Goal: Find specific page/section: Find specific page/section

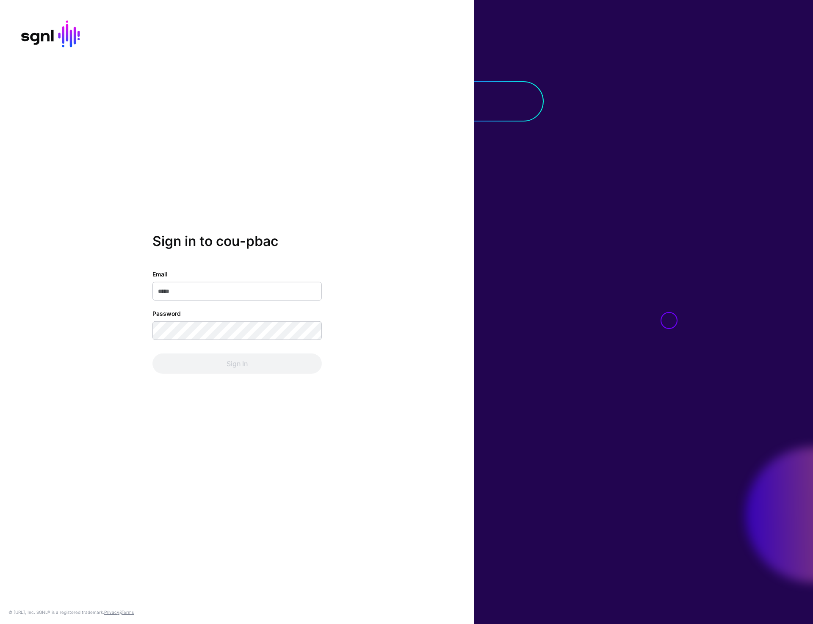
type input "**********"
click at [222, 367] on button "Sign In" at bounding box center [236, 363] width 169 height 20
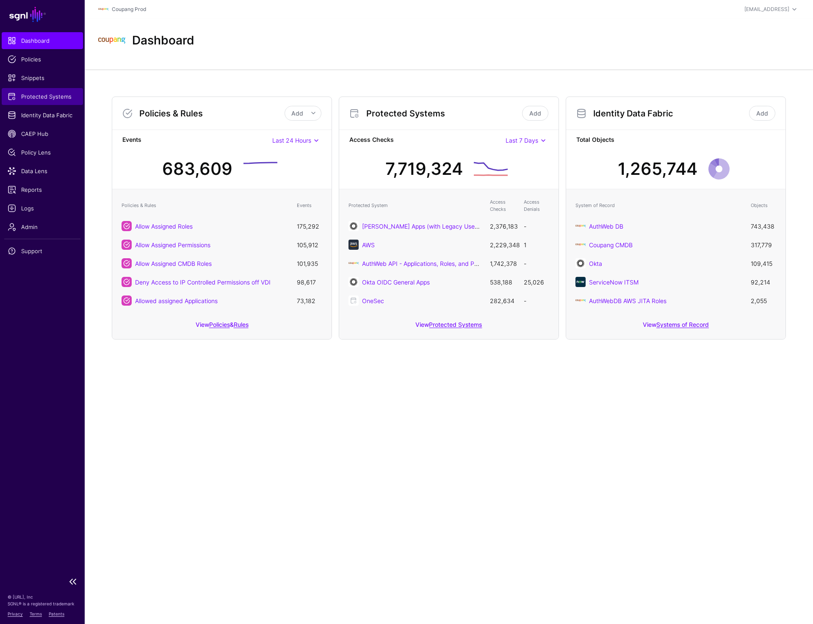
click at [46, 100] on span "Protected Systems" at bounding box center [42, 96] width 69 height 8
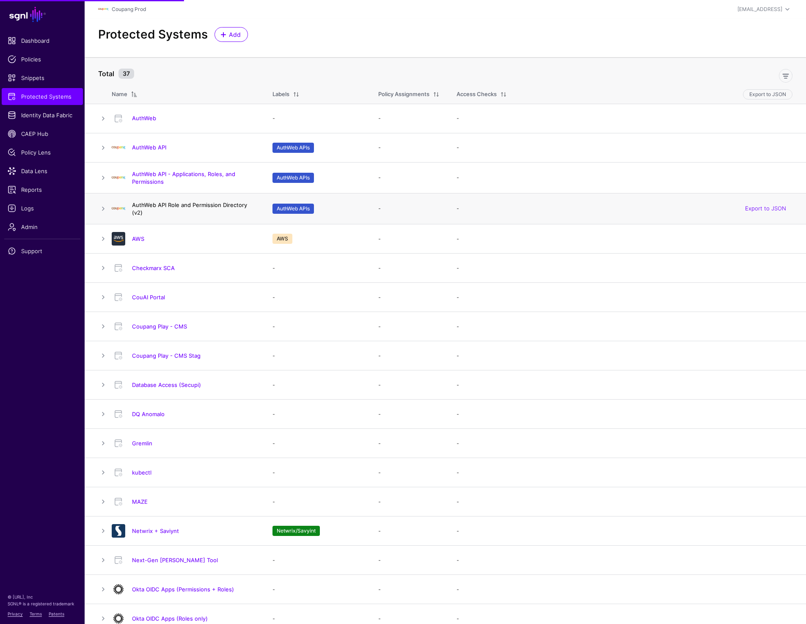
click at [188, 205] on link "AuthWeb API Role and Permission Directory (v2)" at bounding box center [189, 209] width 115 height 14
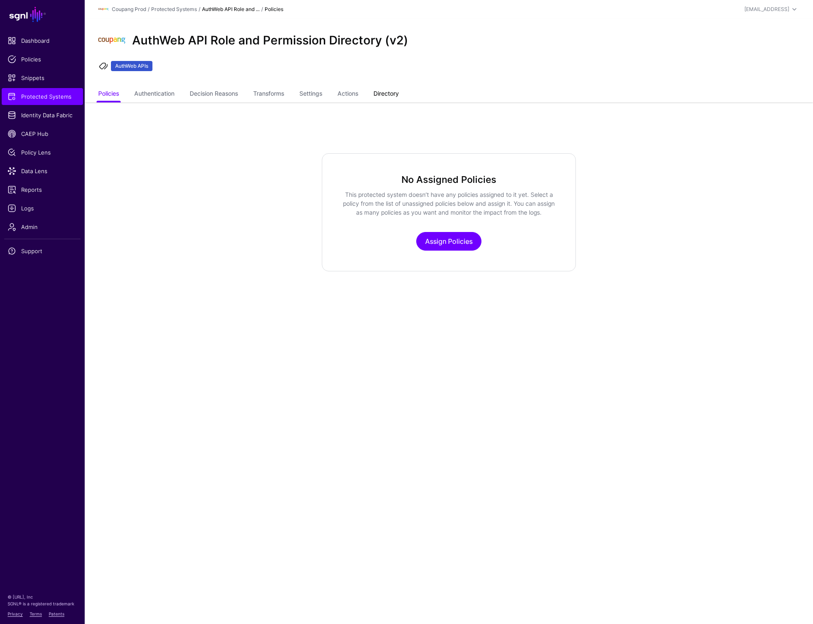
click at [396, 94] on link "Directory" at bounding box center [385, 94] width 25 height 16
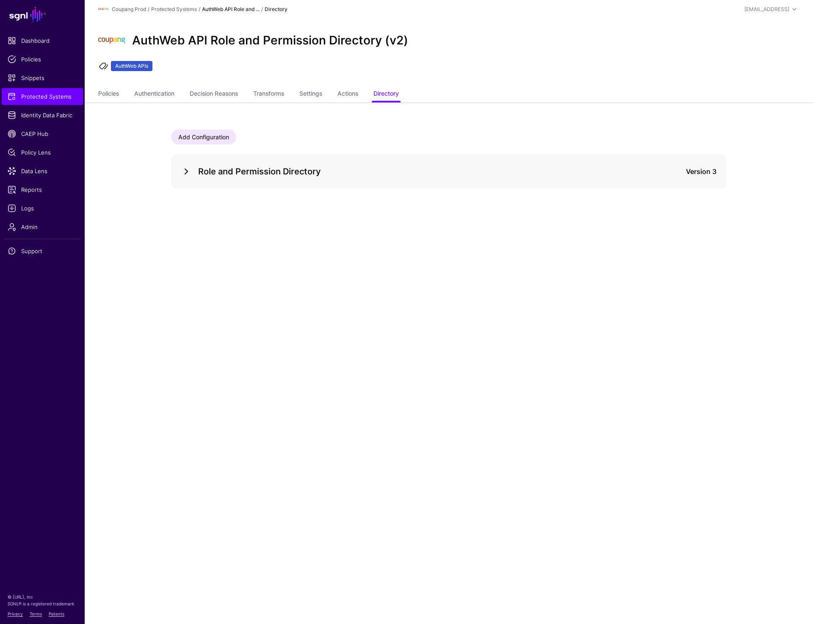
click at [186, 168] on link at bounding box center [186, 171] width 10 height 10
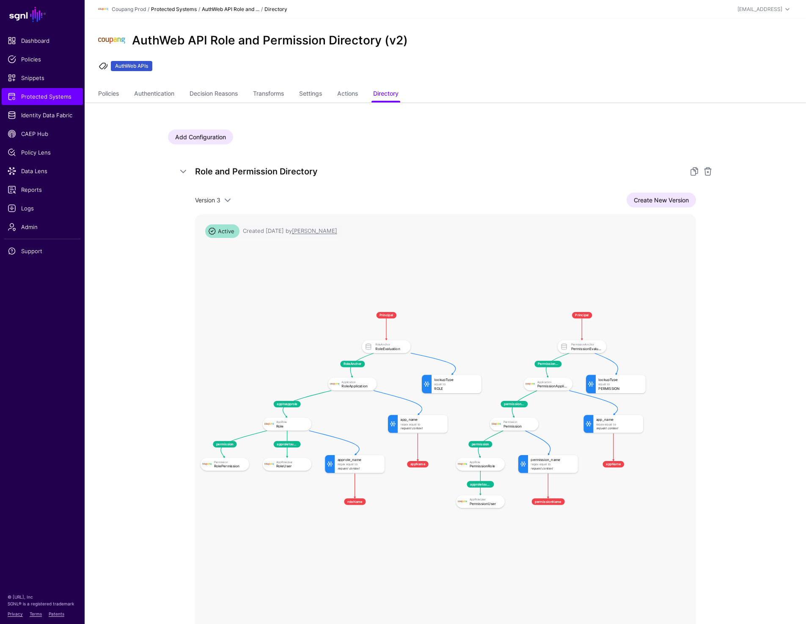
click at [177, 9] on link "Protected Systems" at bounding box center [174, 9] width 46 height 6
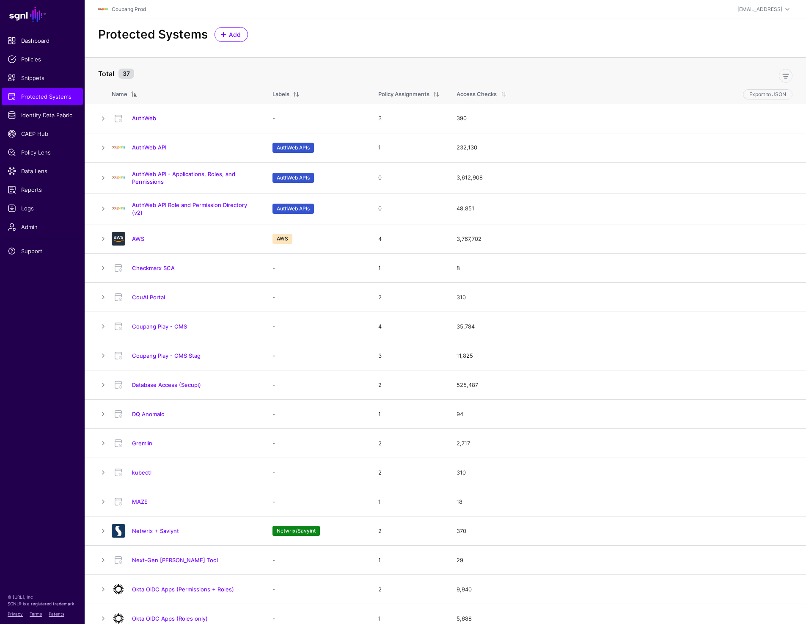
click at [187, 175] on link "AuthWeb API - Applications, Roles, and Permissions" at bounding box center [183, 178] width 103 height 14
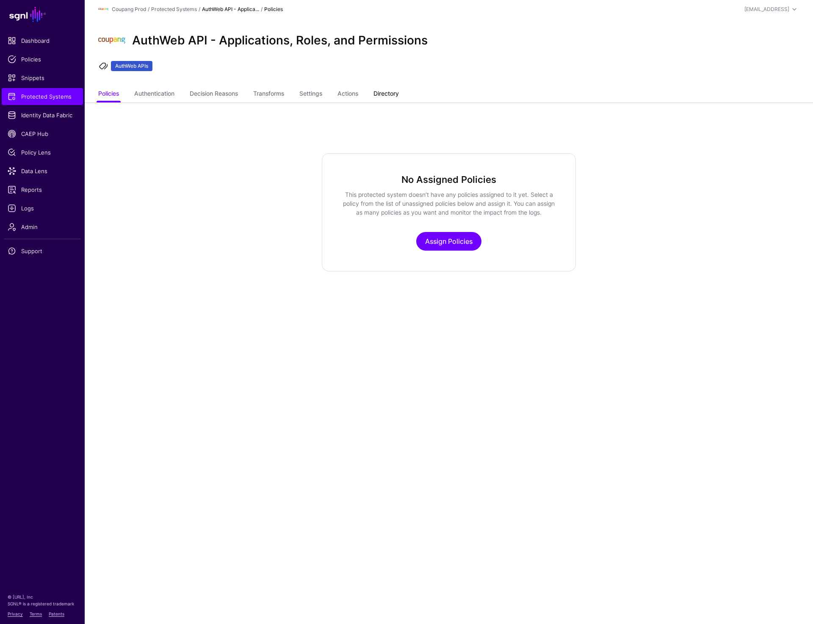
click at [386, 92] on link "Directory" at bounding box center [385, 94] width 25 height 16
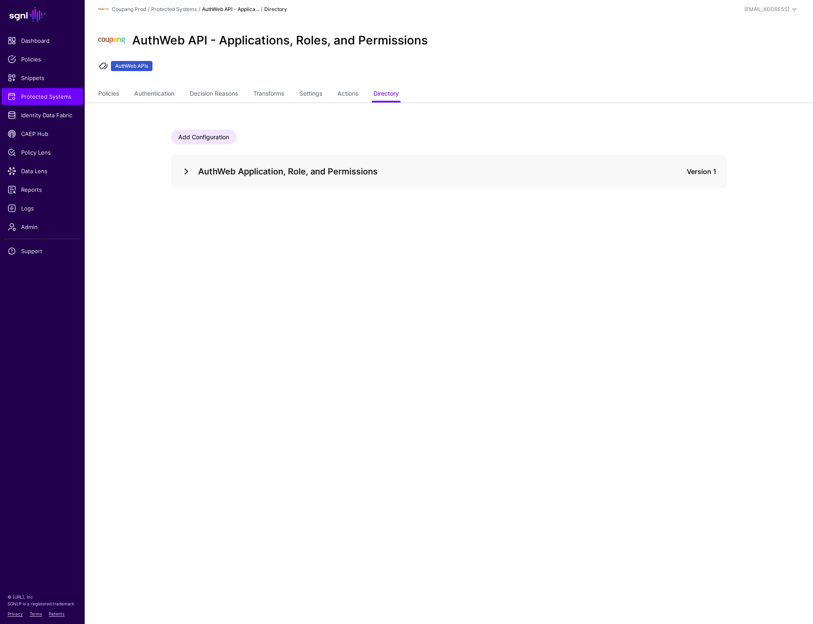
click at [188, 174] on link at bounding box center [186, 171] width 10 height 10
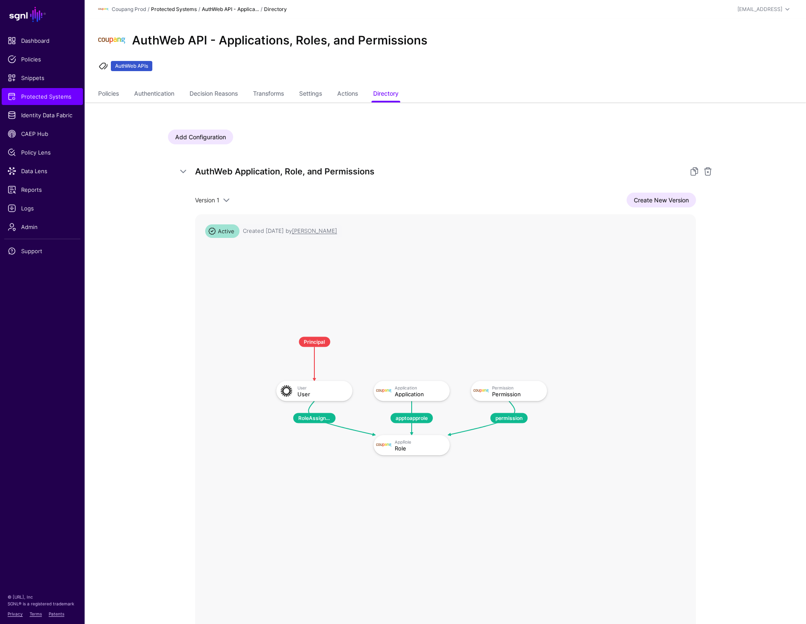
click at [180, 6] on link "Protected Systems" at bounding box center [174, 9] width 46 height 6
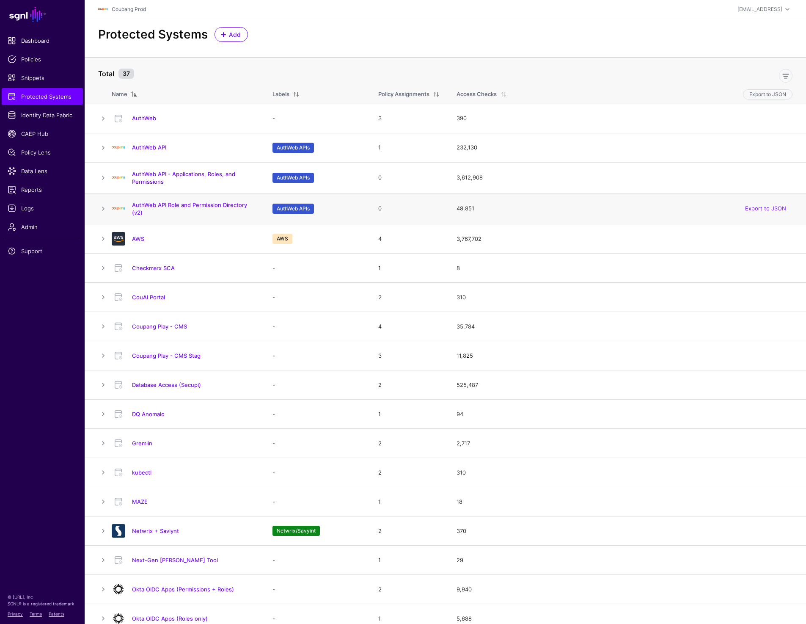
click at [179, 209] on h4 "AuthWeb API Role and Permission Directory (v2)" at bounding box center [194, 208] width 124 height 15
click at [179, 205] on link "AuthWeb API Role and Permission Directory (v2)" at bounding box center [189, 209] width 115 height 14
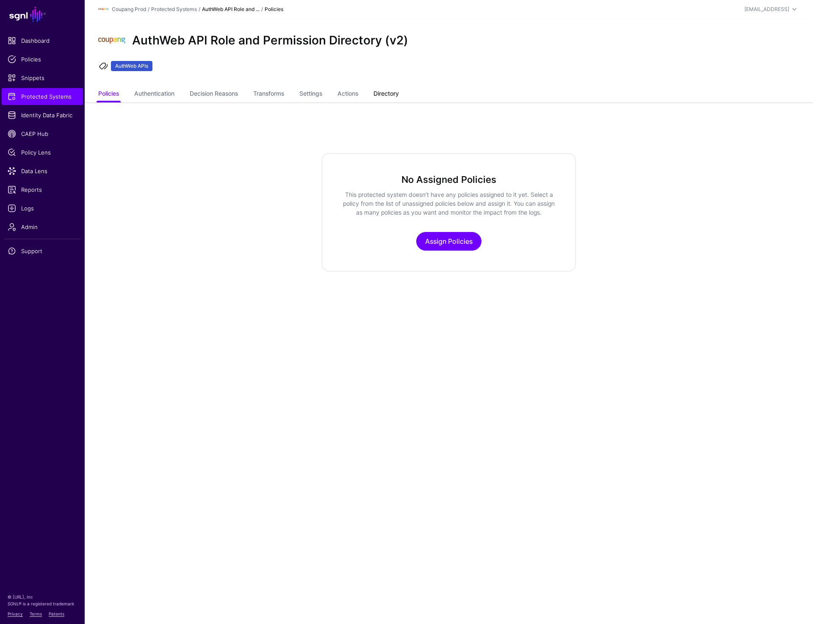
click at [379, 93] on link "Directory" at bounding box center [385, 94] width 25 height 16
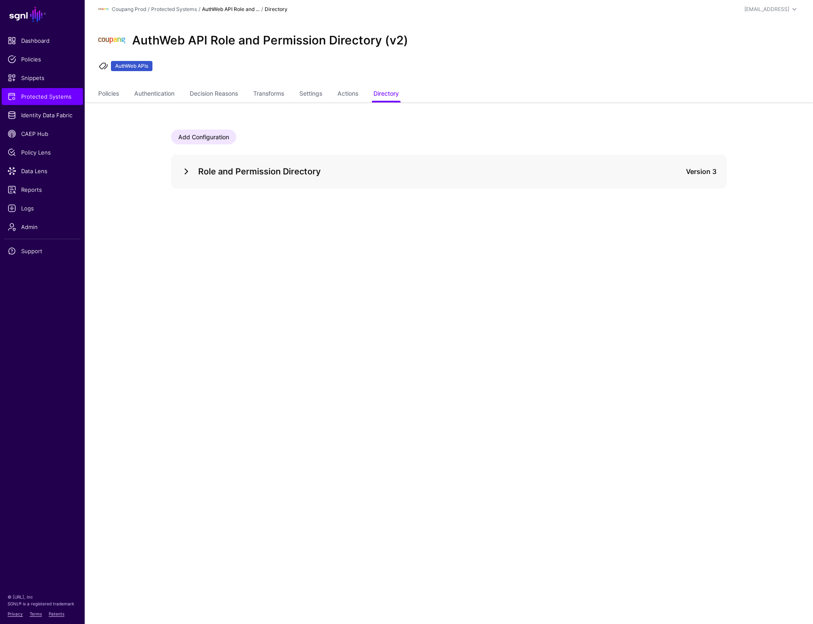
click at [188, 171] on link at bounding box center [186, 171] width 10 height 10
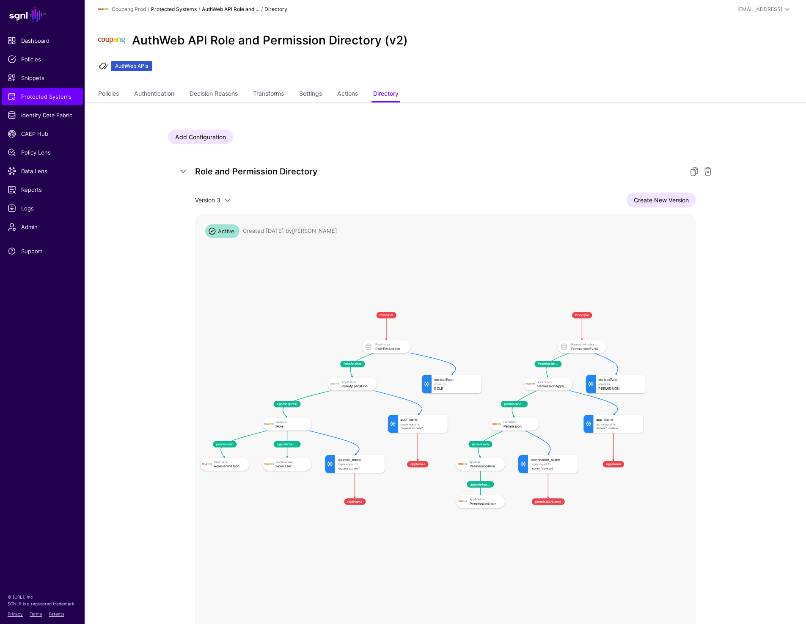
click at [172, 6] on link "Protected Systems" at bounding box center [174, 9] width 46 height 6
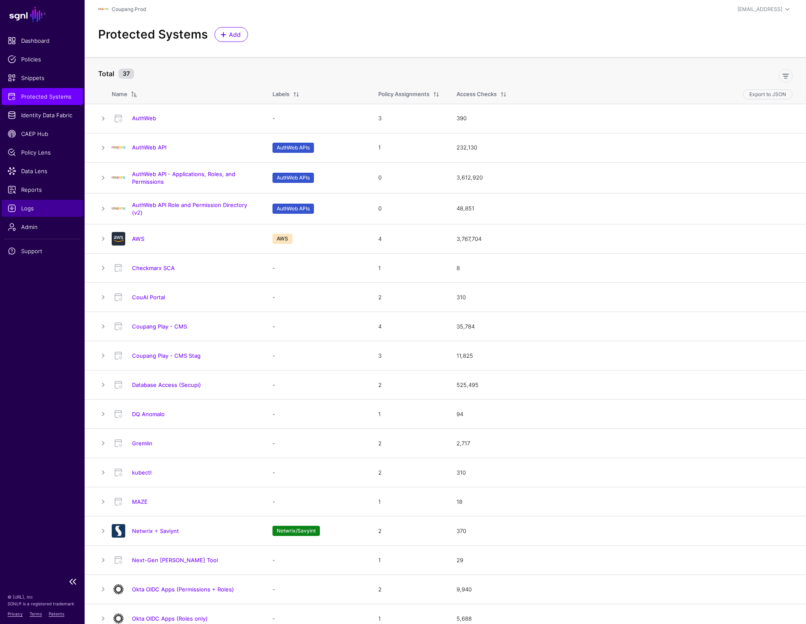
click at [25, 206] on span "Logs" at bounding box center [42, 208] width 69 height 8
click at [175, 175] on link "AuthWeb API - Applications, Roles, and Permissions" at bounding box center [183, 178] width 103 height 14
click at [202, 202] on link "AuthWeb API Role and Permission Directory (v2)" at bounding box center [189, 209] width 115 height 14
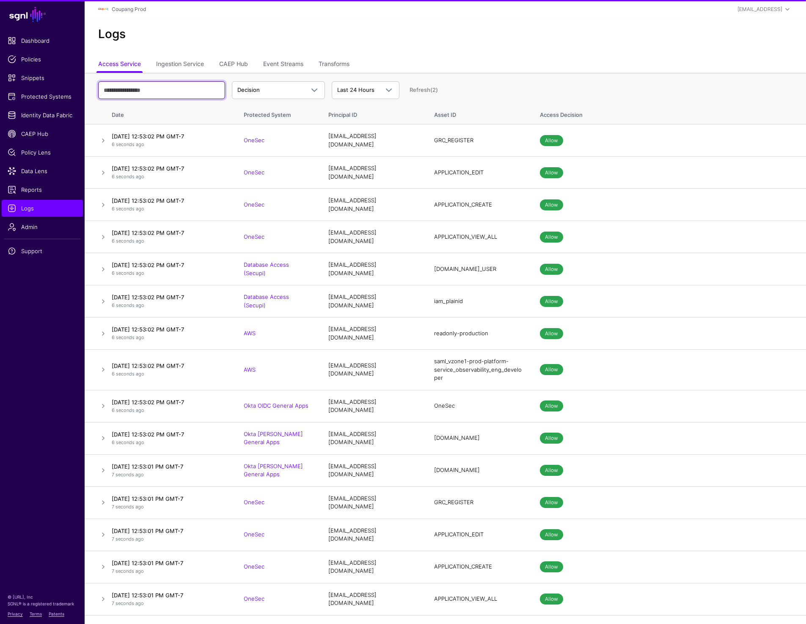
click at [161, 93] on input "text" at bounding box center [161, 90] width 127 height 18
type input "*******"
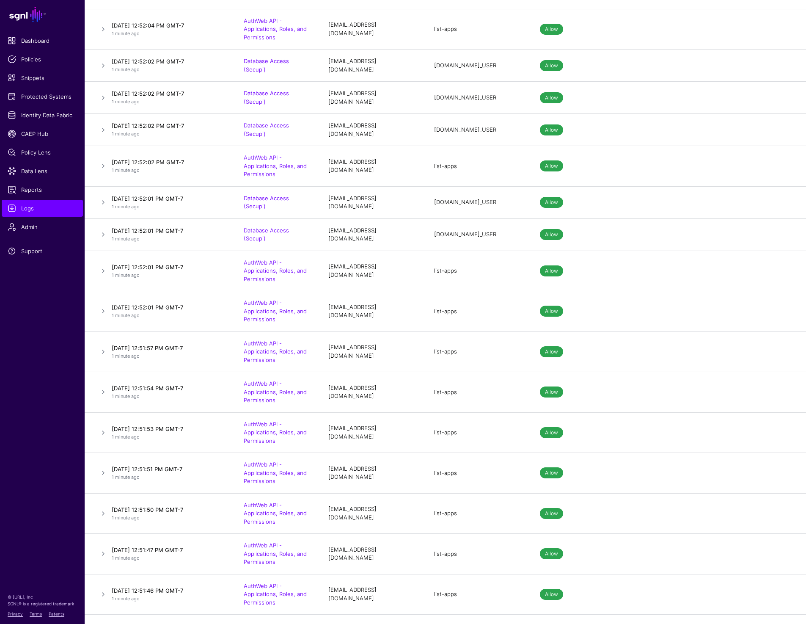
scroll to position [1473, 0]
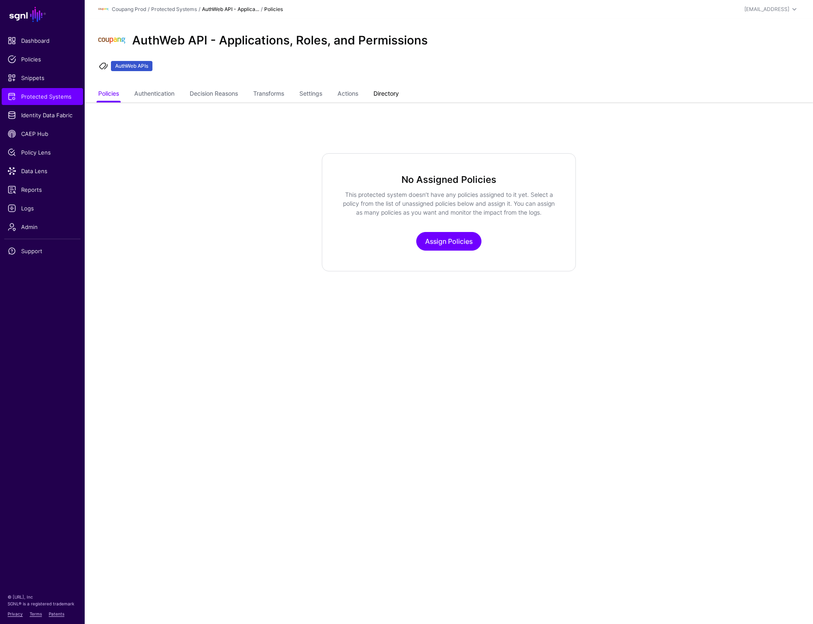
click at [389, 92] on link "Directory" at bounding box center [385, 94] width 25 height 16
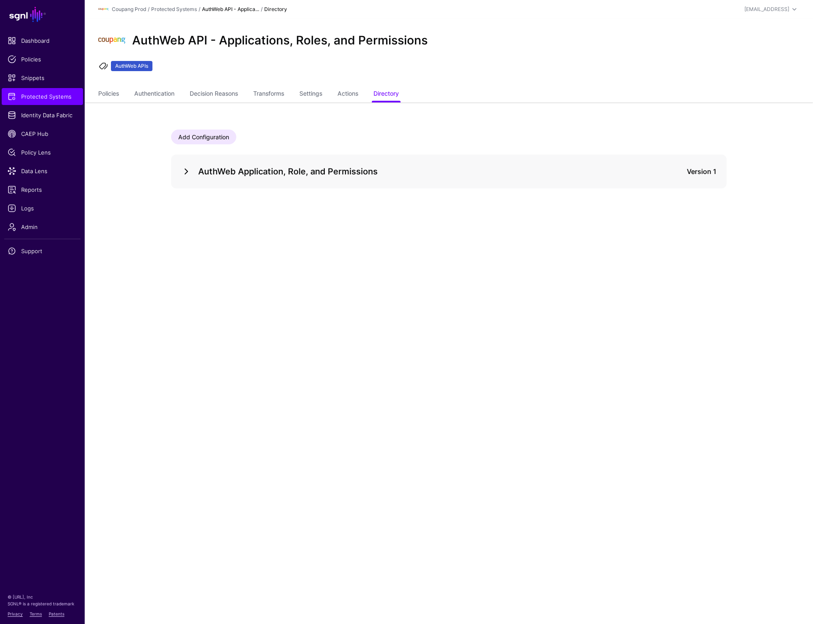
click at [184, 170] on link at bounding box center [186, 171] width 10 height 10
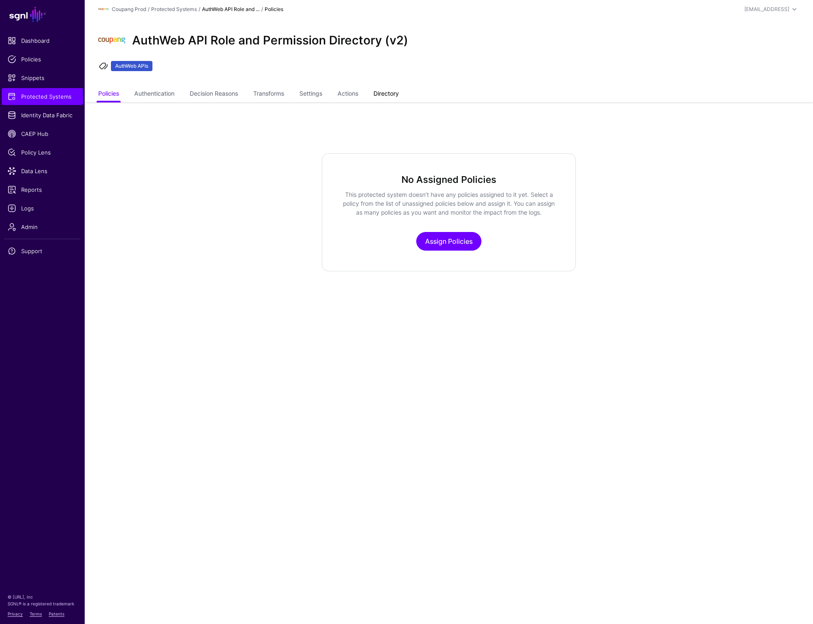
click at [387, 88] on link "Directory" at bounding box center [385, 94] width 25 height 16
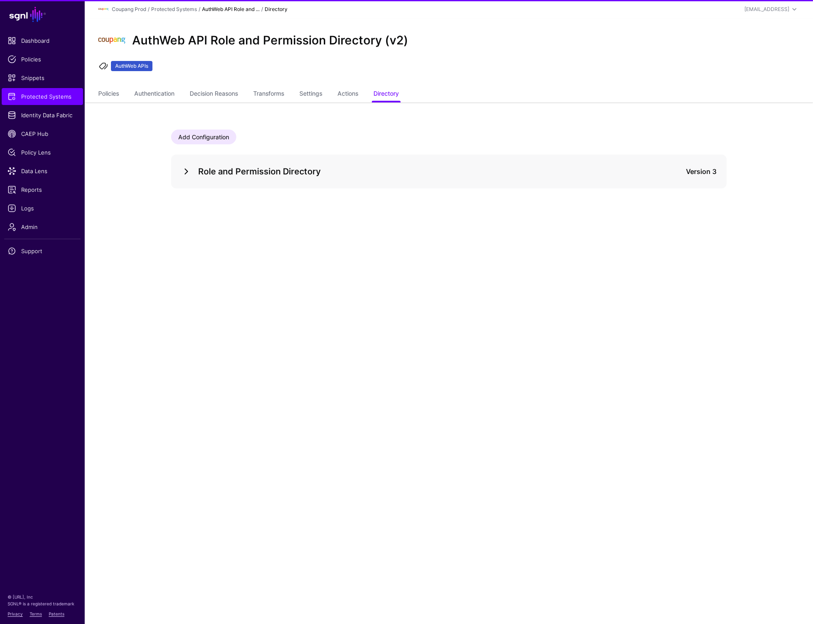
click at [190, 171] on link at bounding box center [186, 171] width 10 height 10
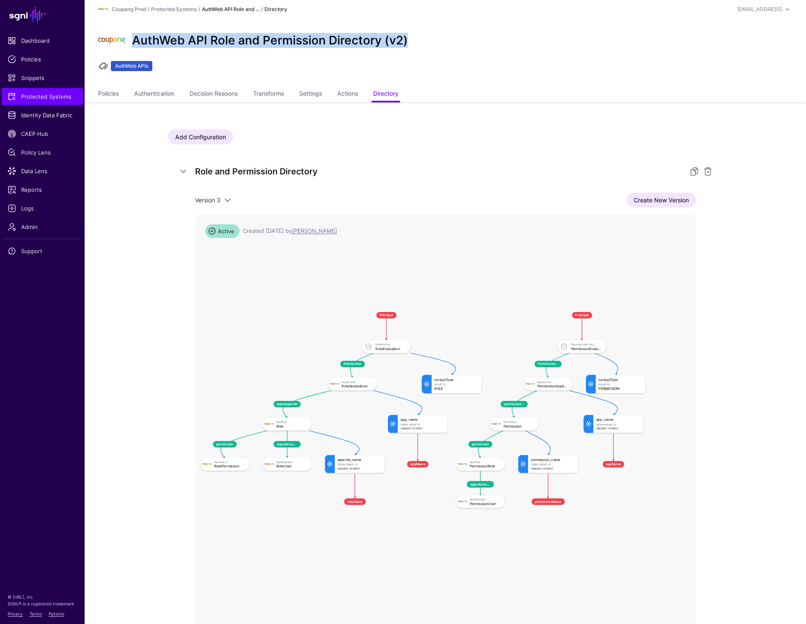
drag, startPoint x: 133, startPoint y: 41, endPoint x: 417, endPoint y: 37, distance: 283.7
click at [417, 37] on div "AuthWeb API Role and Permission Directory (v2)" at bounding box center [445, 40] width 701 height 27
copy h2 "AuthWeb API Role and Permission Directory (v2)"
click at [34, 41] on span "Dashboard" at bounding box center [42, 40] width 69 height 8
